Goal: Find specific page/section: Find specific page/section

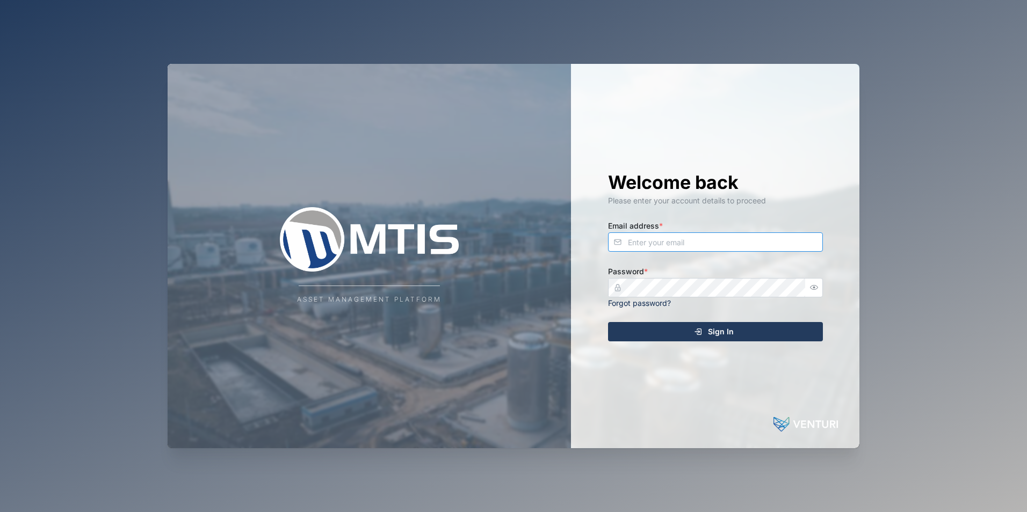
type input "[EMAIL_ADDRESS][DOMAIN_NAME]"
click at [671, 333] on div "Sign In" at bounding box center [714, 332] width 198 height 18
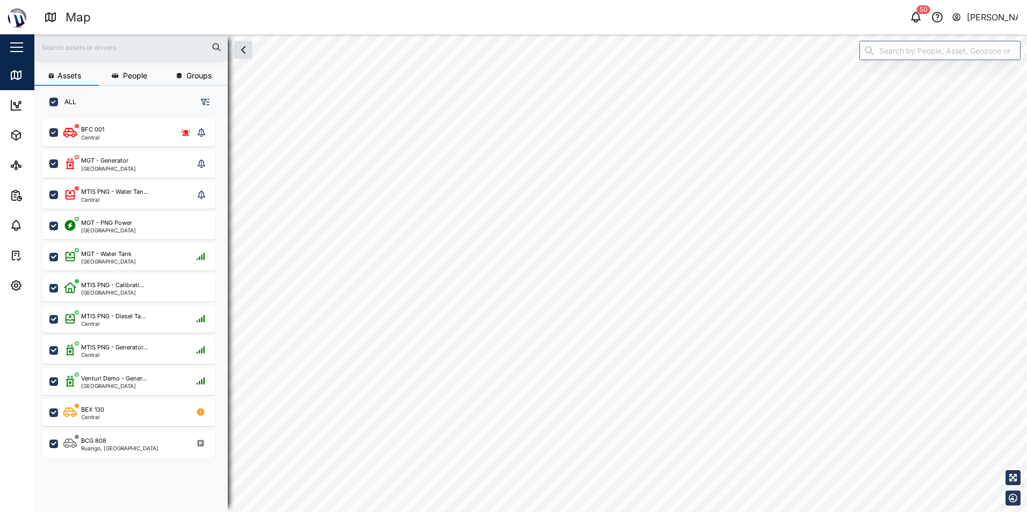
checkbox input "true"
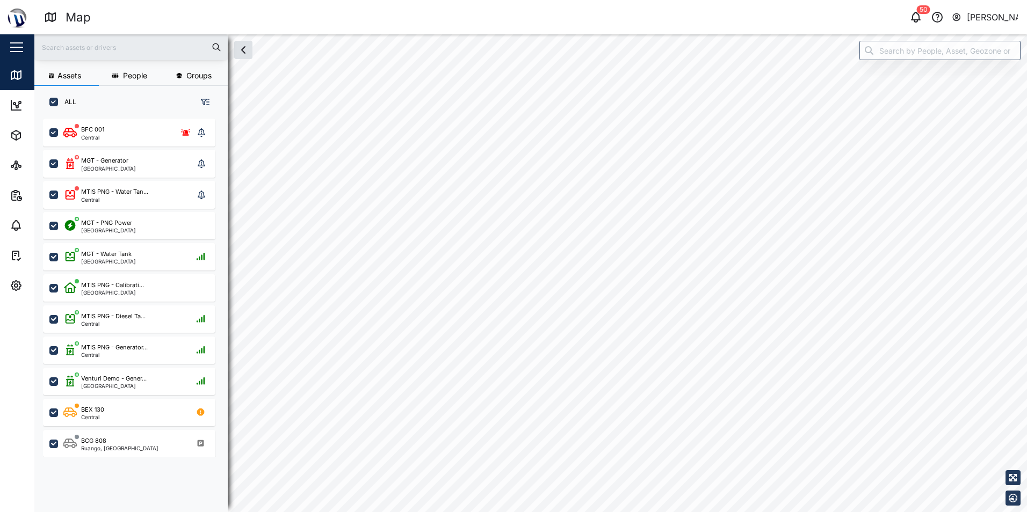
checkbox input "true"
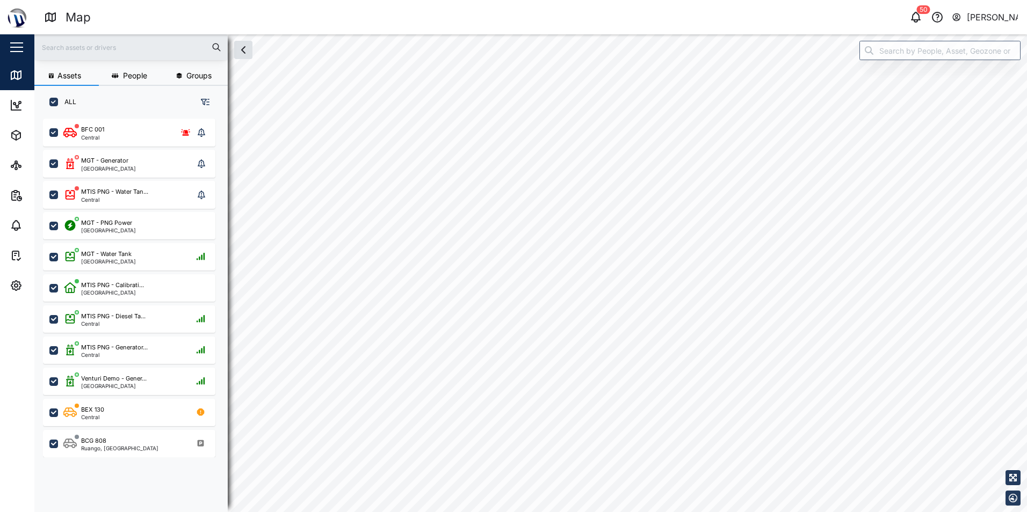
checkbox input "true"
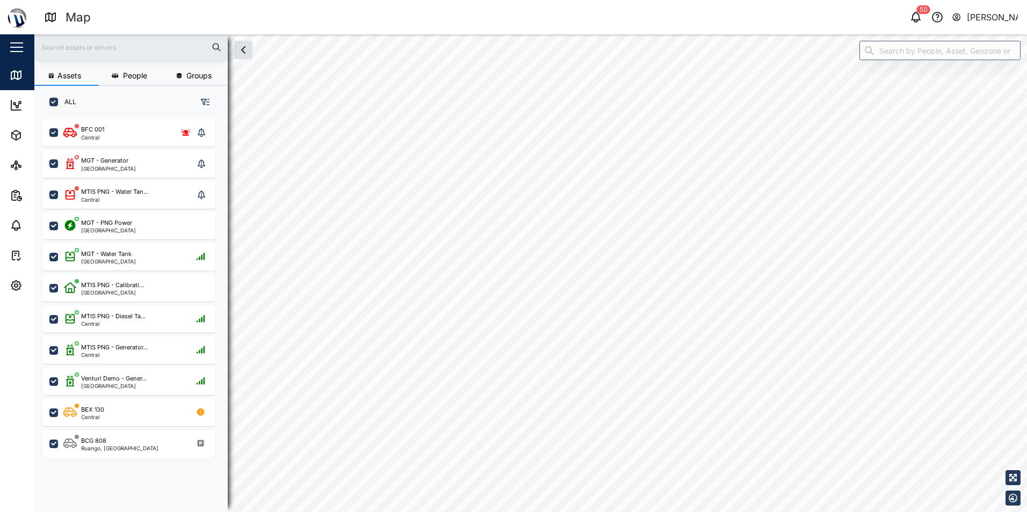
checkbox input "true"
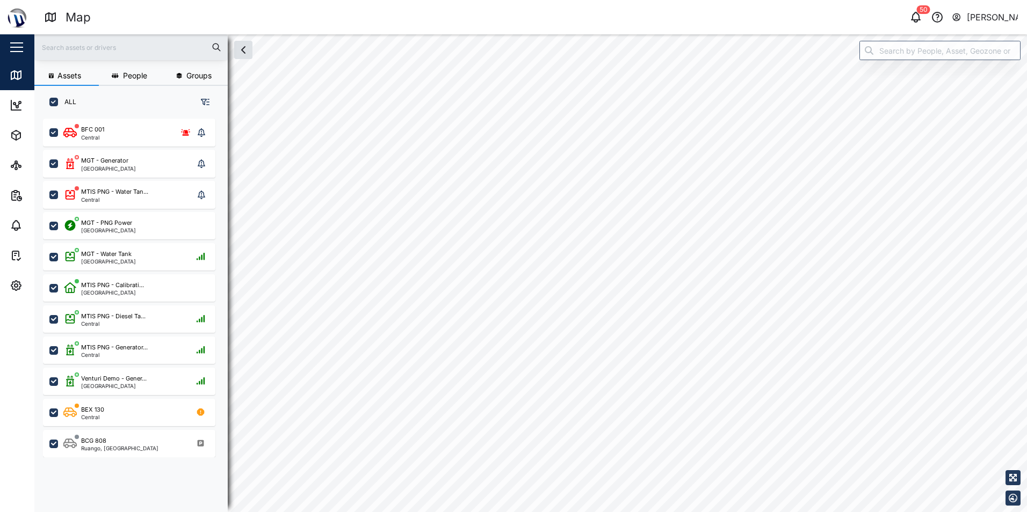
checkbox input "true"
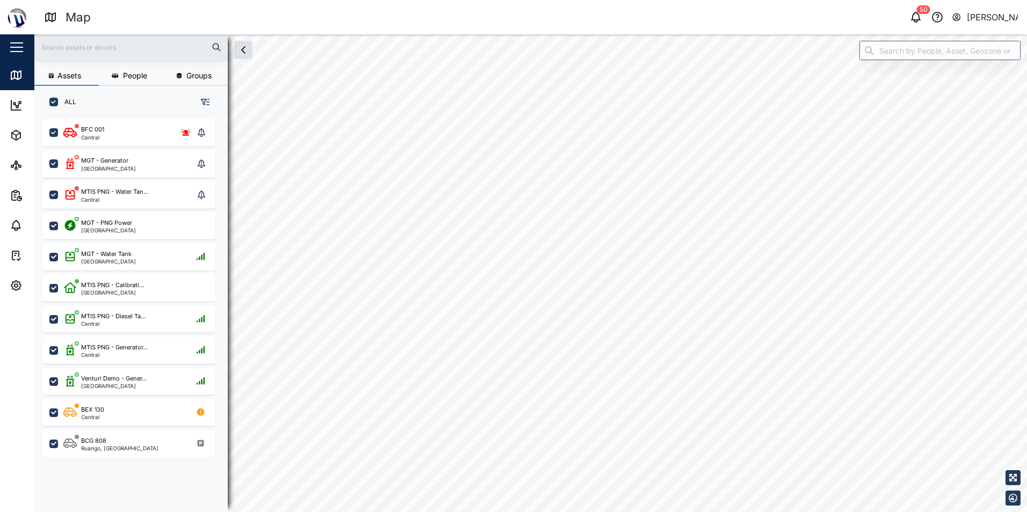
checkbox input "true"
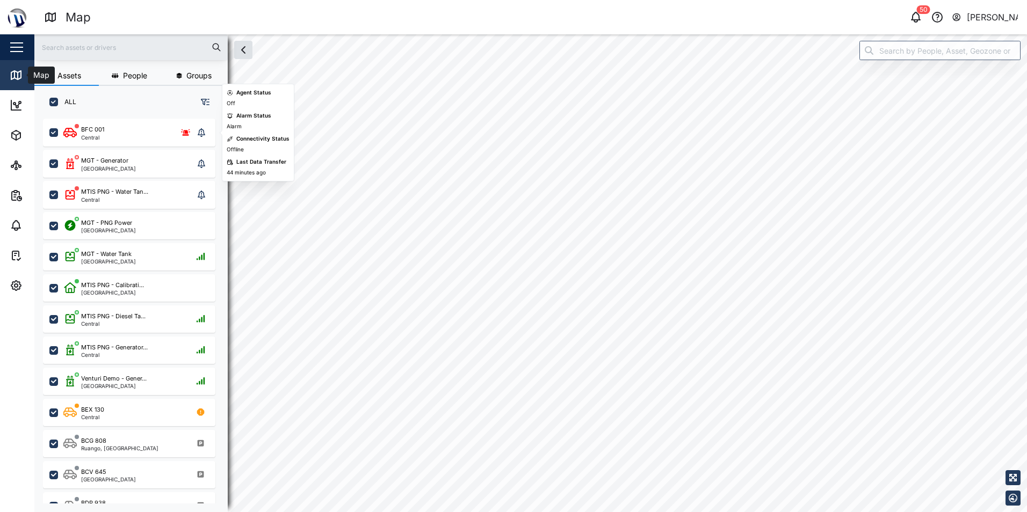
scroll to position [381, 168]
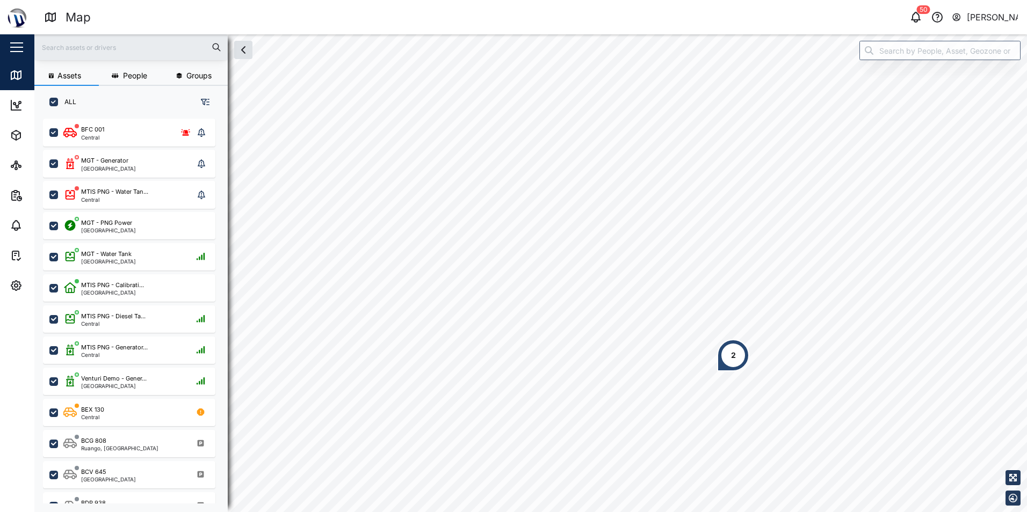
click at [733, 356] on div "2" at bounding box center [733, 356] width 5 height 12
click at [390, 234] on div "14" at bounding box center [393, 235] width 8 height 12
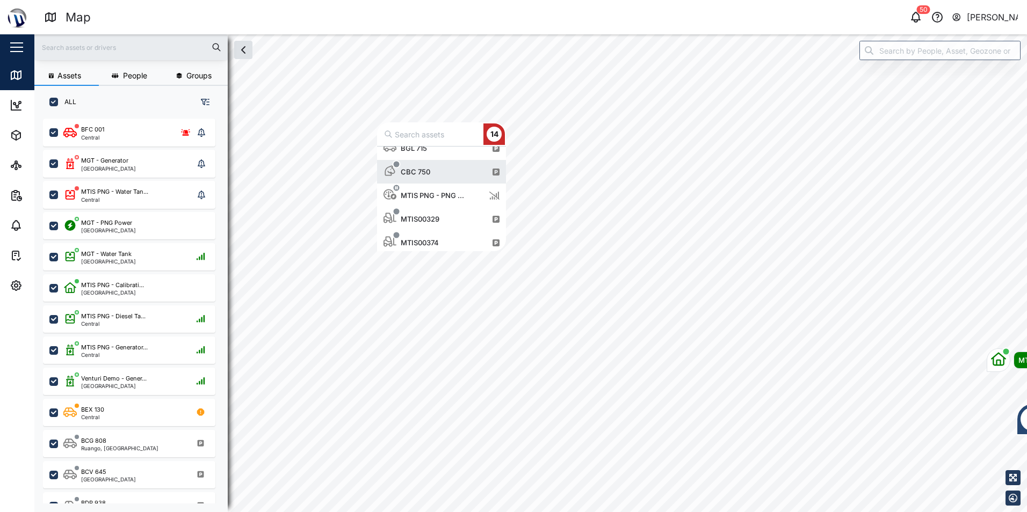
scroll to position [226, 0]
